Goal: Task Accomplishment & Management: Manage account settings

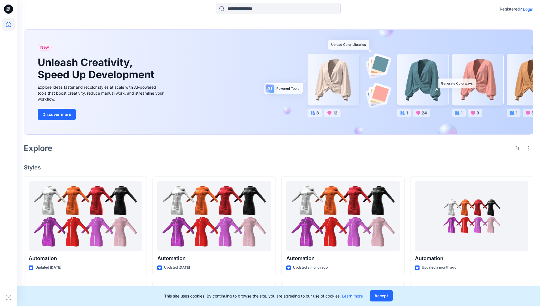
click at [527, 9] on p "Login" at bounding box center [528, 9] width 10 height 6
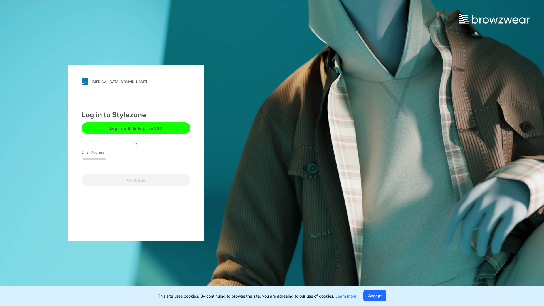
click at [112, 159] on input "Email Address" at bounding box center [136, 159] width 109 height 9
type input "**********"
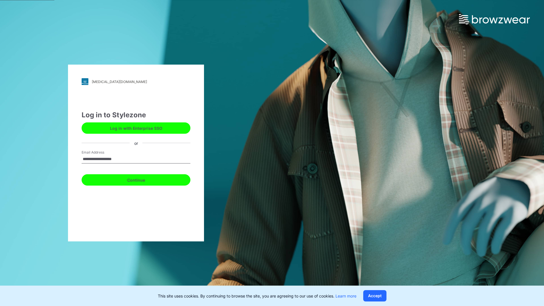
click at [142, 179] on button "Continue" at bounding box center [136, 179] width 109 height 11
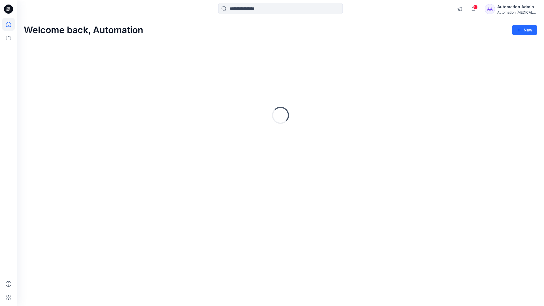
click at [11, 24] on icon at bounding box center [8, 24] width 5 height 5
click at [8, 40] on icon at bounding box center [8, 38] width 5 height 5
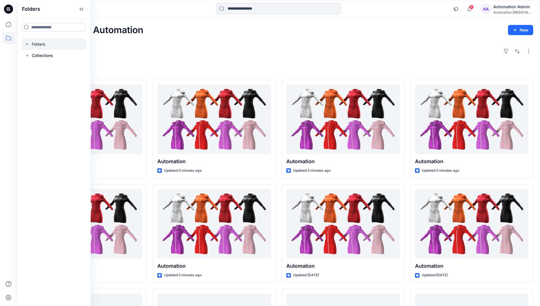
click at [36, 46] on div at bounding box center [54, 44] width 65 height 11
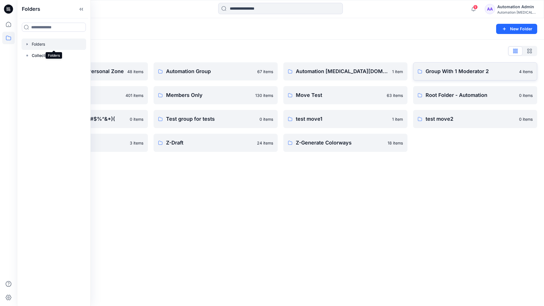
click at [448, 75] on p "Group With 1 Moderator 2" at bounding box center [471, 71] width 90 height 8
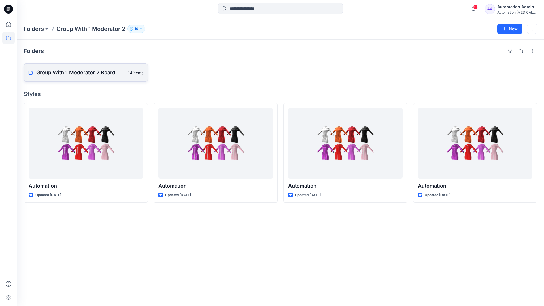
click at [100, 75] on p "Group With 1 Moderator 2 Board" at bounding box center [80, 73] width 88 height 8
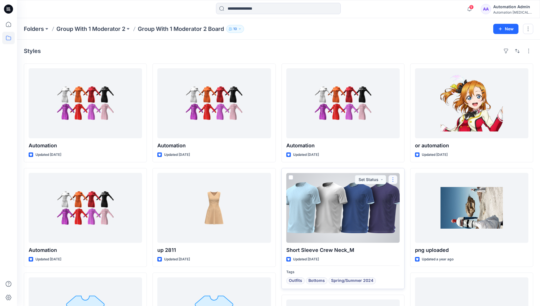
click at [392, 180] on button "button" at bounding box center [392, 179] width 9 height 9
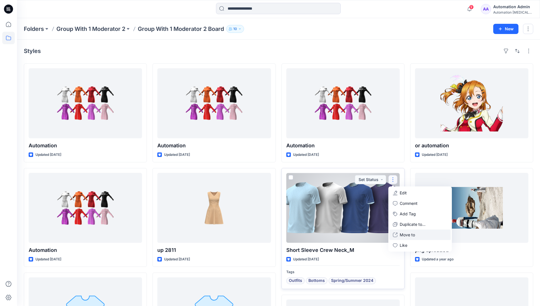
click at [408, 234] on p "Move to" at bounding box center [407, 235] width 15 height 6
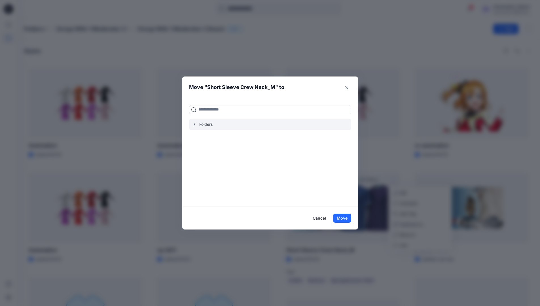
click at [197, 125] on icon "button" at bounding box center [194, 124] width 5 height 5
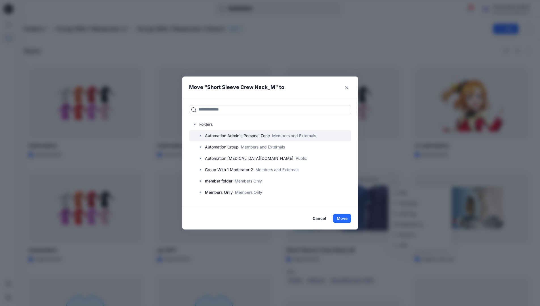
click at [201, 136] on icon "button" at bounding box center [200, 136] width 1 height 2
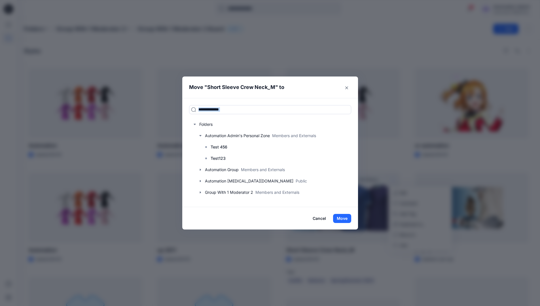
drag, startPoint x: 202, startPoint y: 136, endPoint x: 239, endPoint y: 98, distance: 53.1
click at [239, 98] on div "Folders Automation Admin's Personal Zone Members and Externals Test 456 Test123…" at bounding box center [270, 152] width 176 height 109
click at [235, 111] on input at bounding box center [270, 109] width 162 height 9
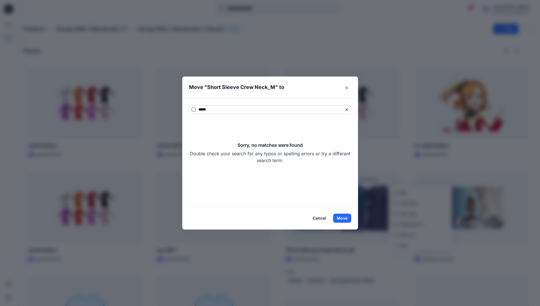
type input "*****"
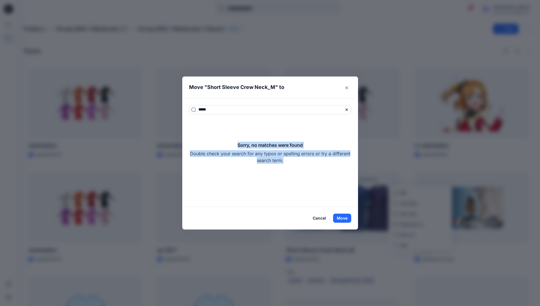
drag, startPoint x: 235, startPoint y: 111, endPoint x: 313, endPoint y: 161, distance: 92.6
click at [313, 161] on div "Sorry, no matches were found Double check your search for any typos or spelling…" at bounding box center [270, 153] width 162 height 22
click at [348, 110] on icon at bounding box center [346, 109] width 5 height 5
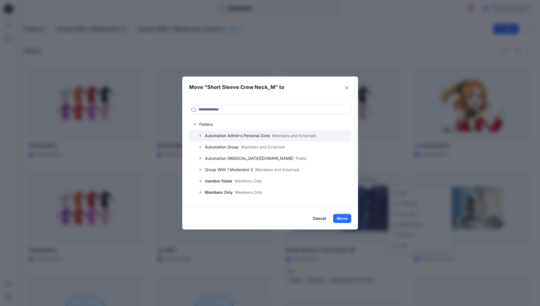
click at [201, 136] on icon "button" at bounding box center [200, 136] width 1 height 2
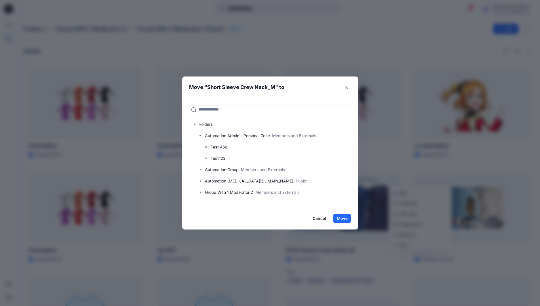
click at [324, 219] on button "Cancel" at bounding box center [319, 218] width 21 height 9
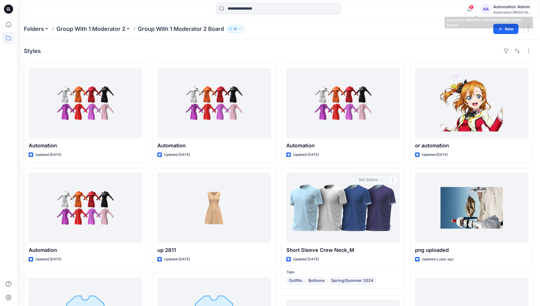
click at [508, 10] on div "Automation [MEDICAL_DATA]..." at bounding box center [513, 12] width 40 height 4
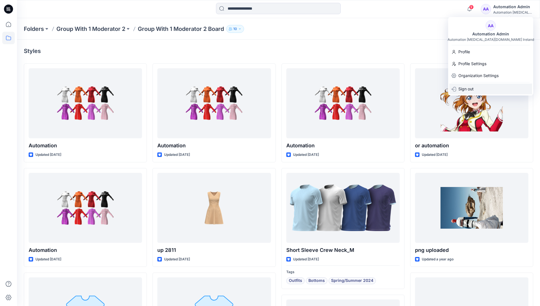
click at [461, 90] on p "Sign out" at bounding box center [465, 89] width 15 height 11
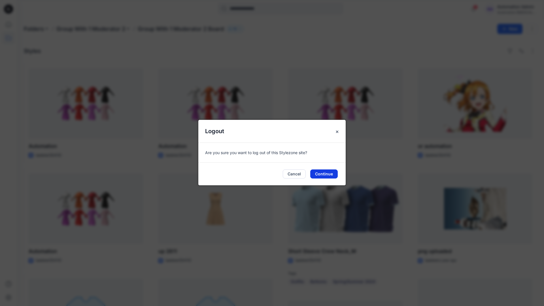
click at [327, 175] on button "Continue" at bounding box center [323, 173] width 27 height 9
